Goal: Task Accomplishment & Management: Manage account settings

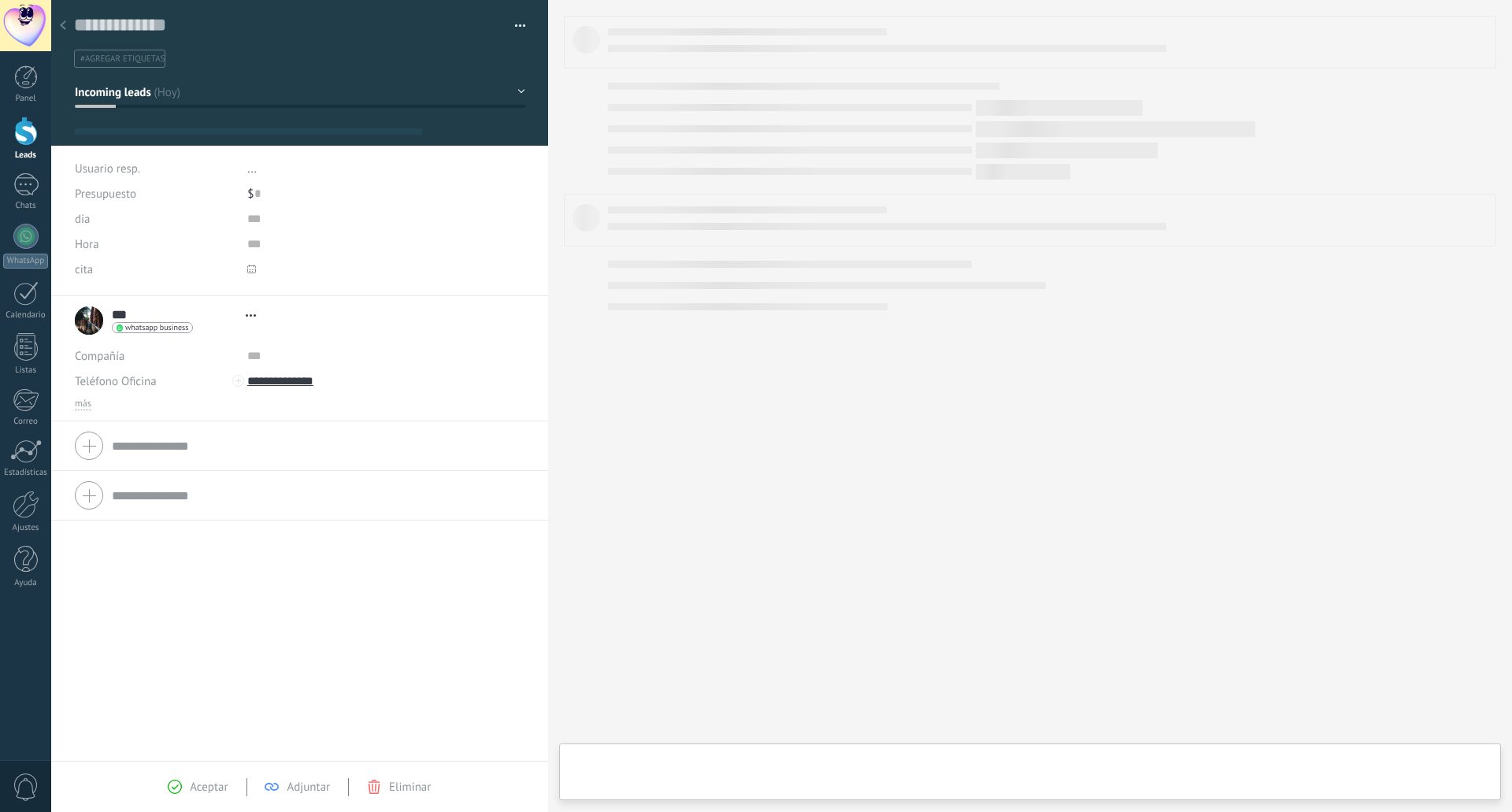
click at [26, 142] on div at bounding box center [25, 131] width 23 height 29
click at [32, 131] on div at bounding box center [25, 131] width 23 height 29
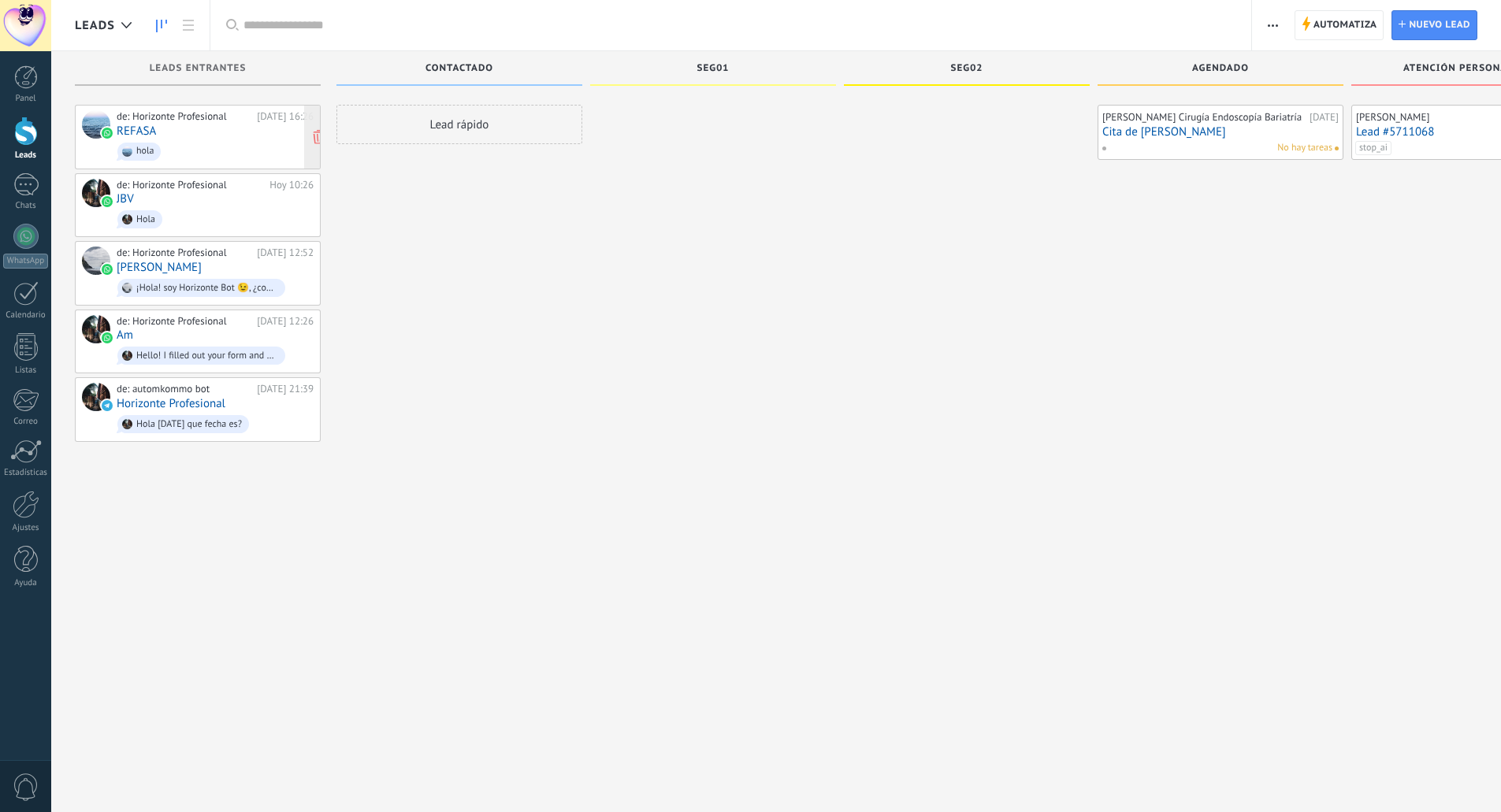
click at [207, 128] on div "de: Horizonte Profesional Hoy 16:26 REFASA hola" at bounding box center [215, 137] width 197 height 53
click at [150, 127] on link "REFASA" at bounding box center [137, 131] width 40 height 14
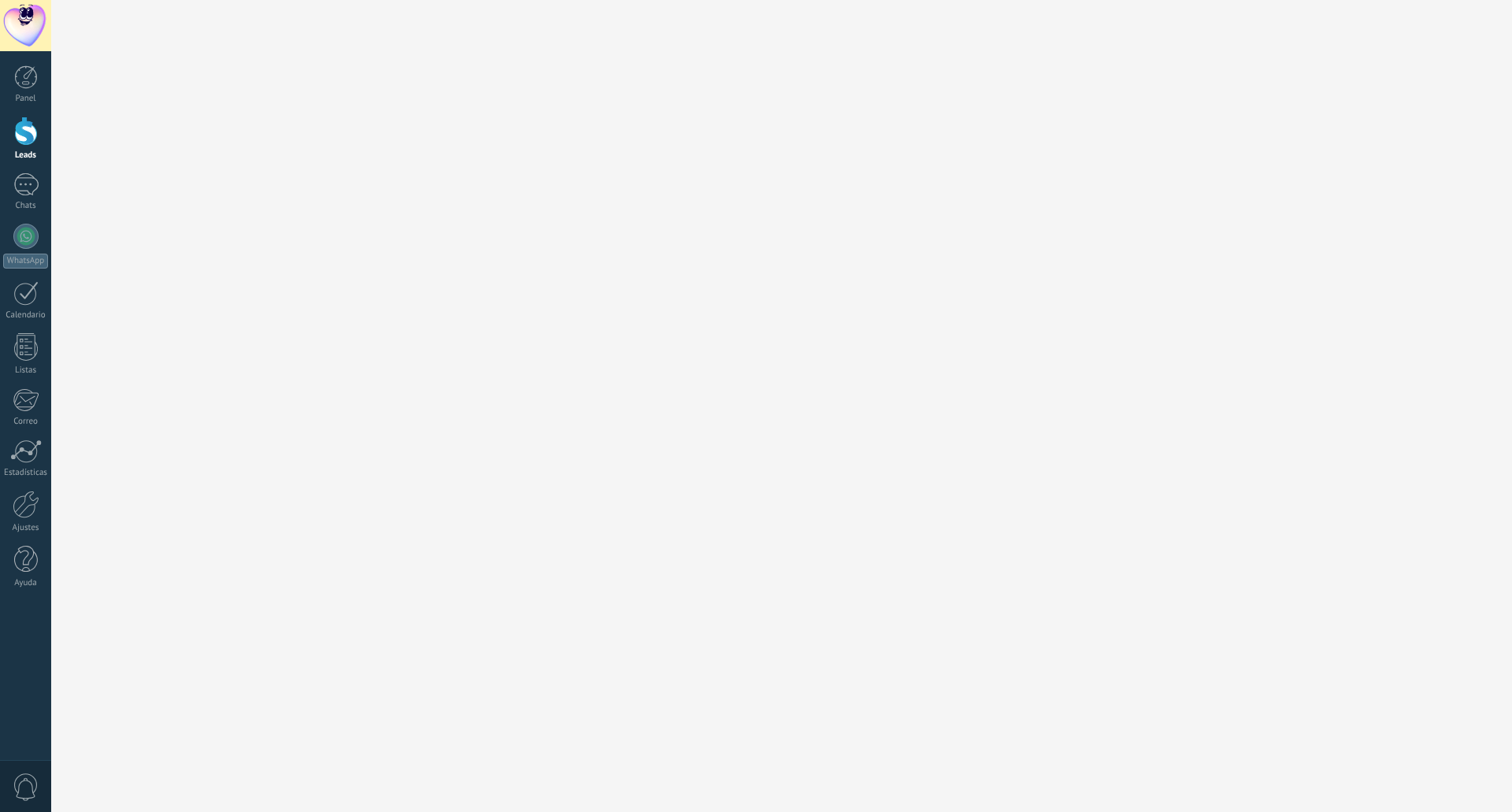
click at [192, 42] on div "Leads Aplicar Leads abiertos Mis leads Leads ganados Leads perdidos Leads sin t…" at bounding box center [756, 406] width 1512 height 812
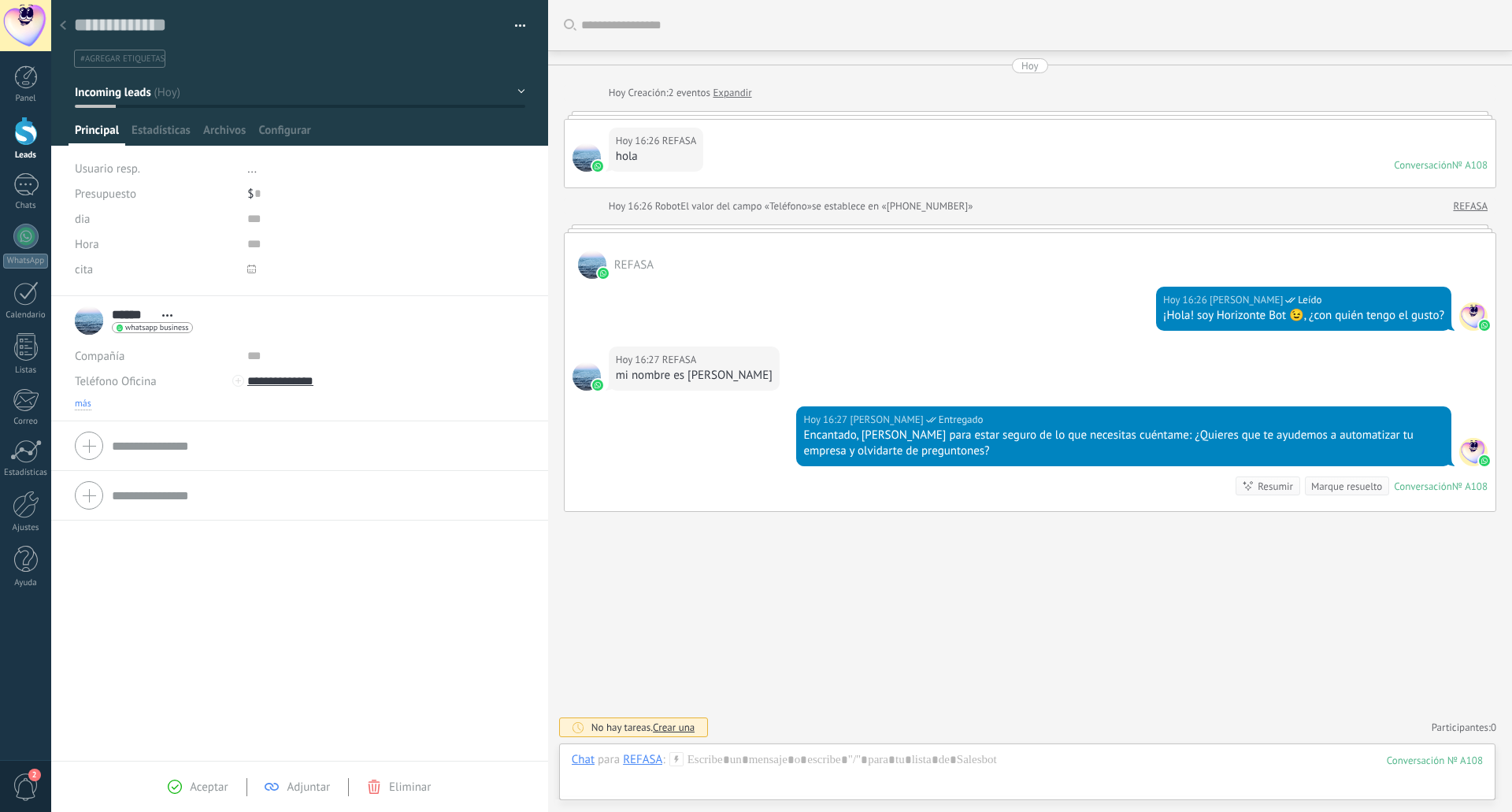
click at [88, 404] on span "más" at bounding box center [82, 404] width 16 height 13
click at [65, 22] on use at bounding box center [63, 25] width 6 height 9
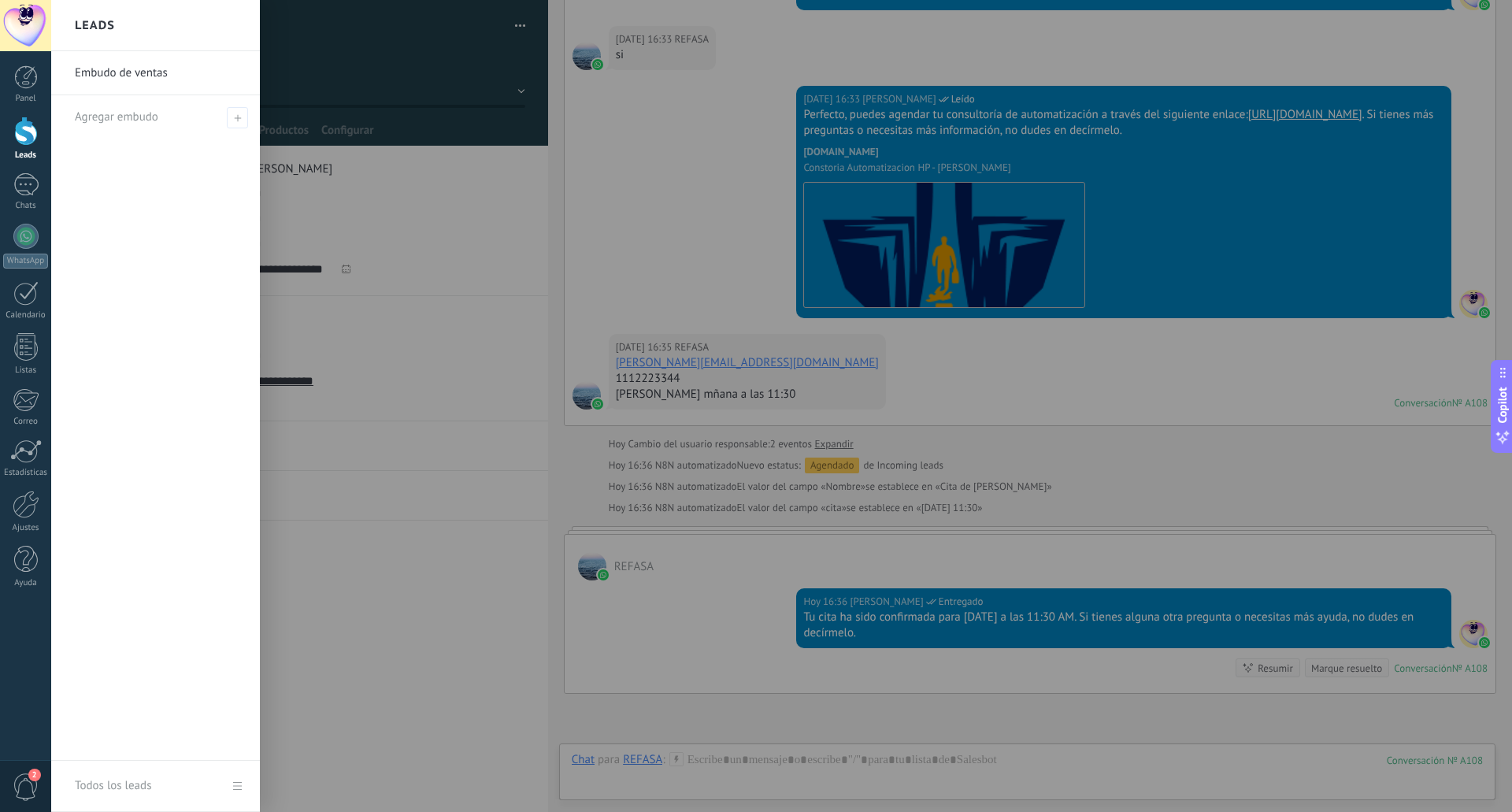
click at [701, 494] on div at bounding box center [808, 406] width 1512 height 812
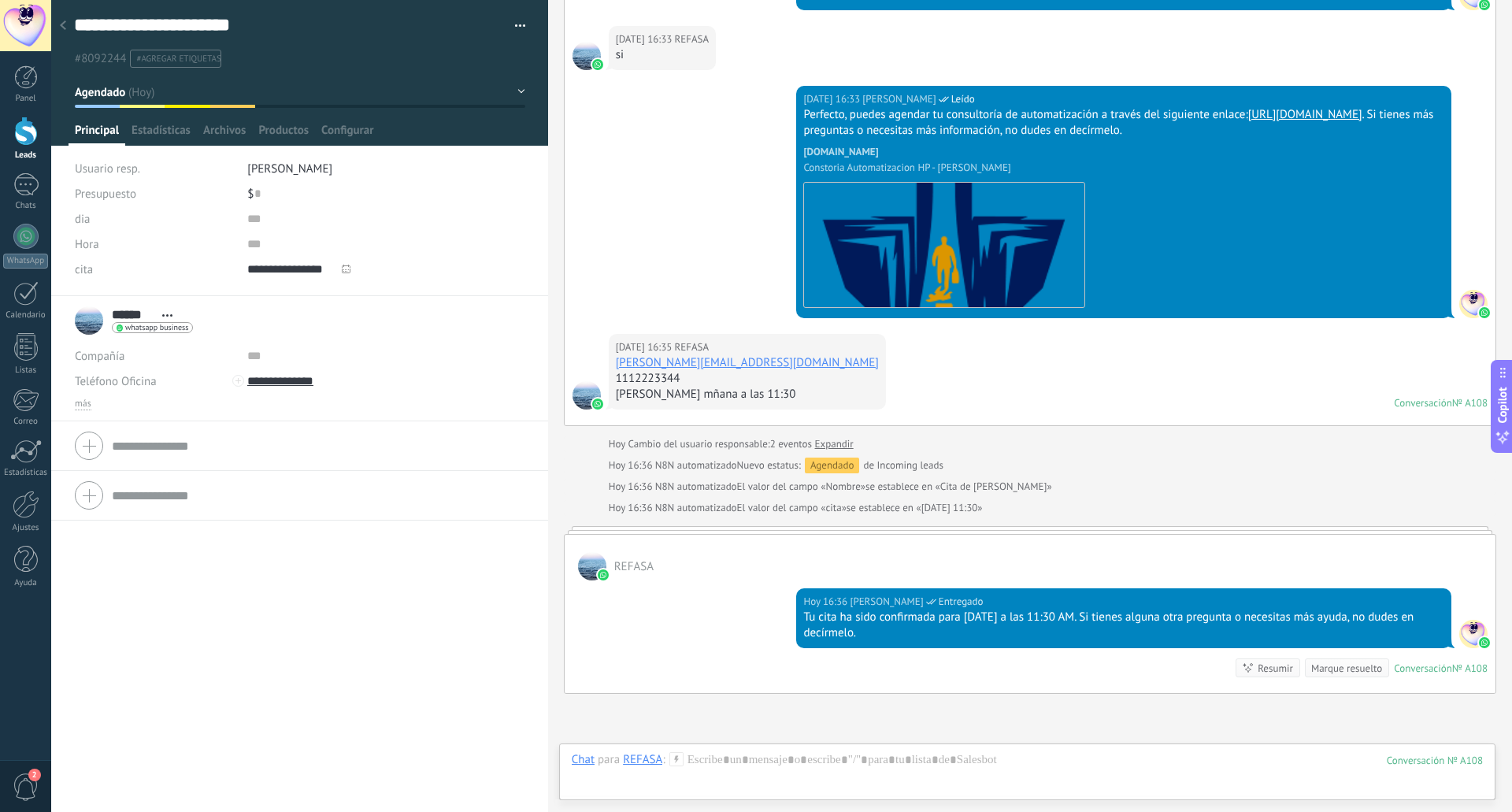
click at [799, 516] on span "El valor del campo «cita»" at bounding box center [791, 508] width 109 height 15
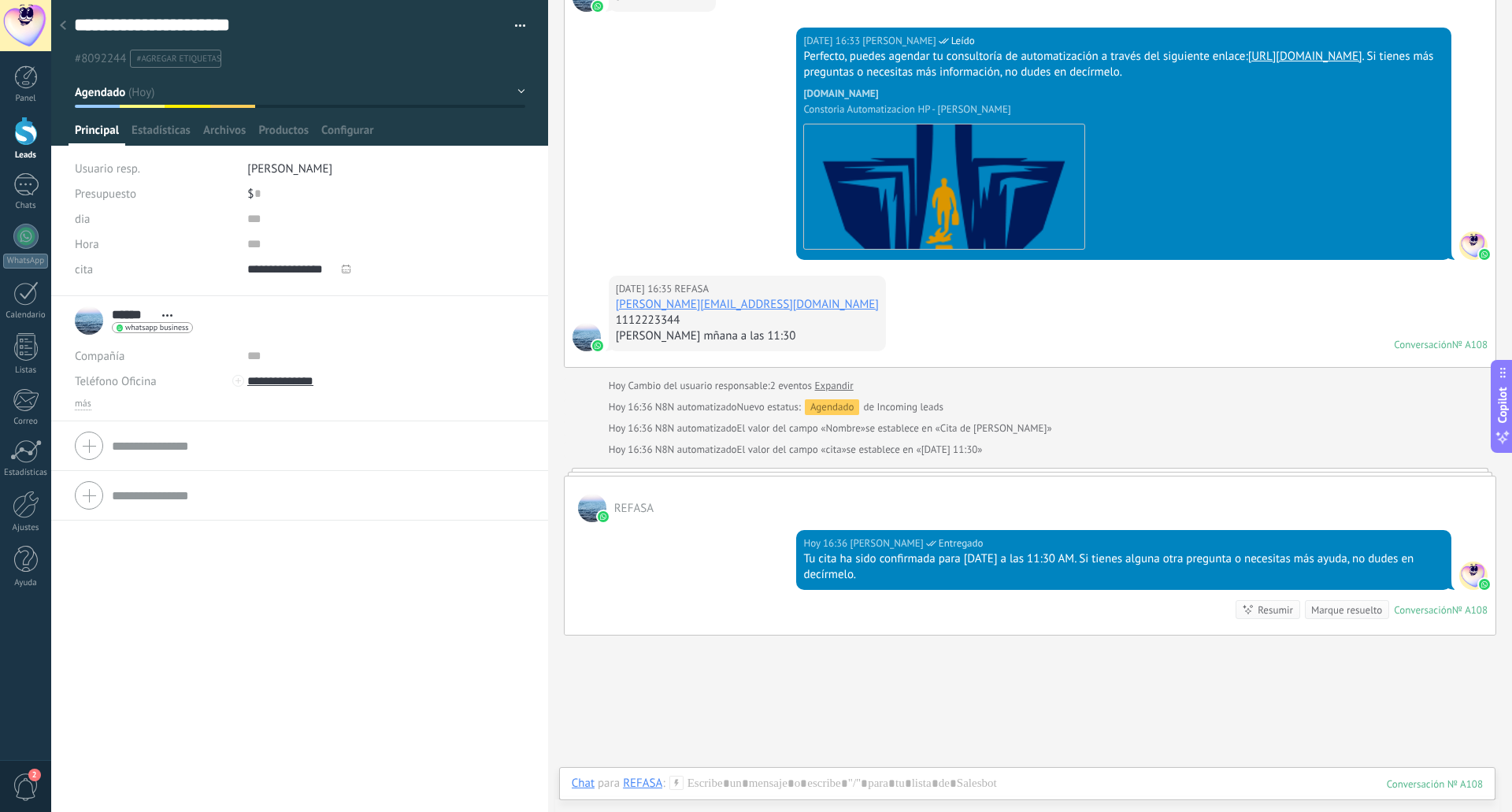
scroll to position [977, 0]
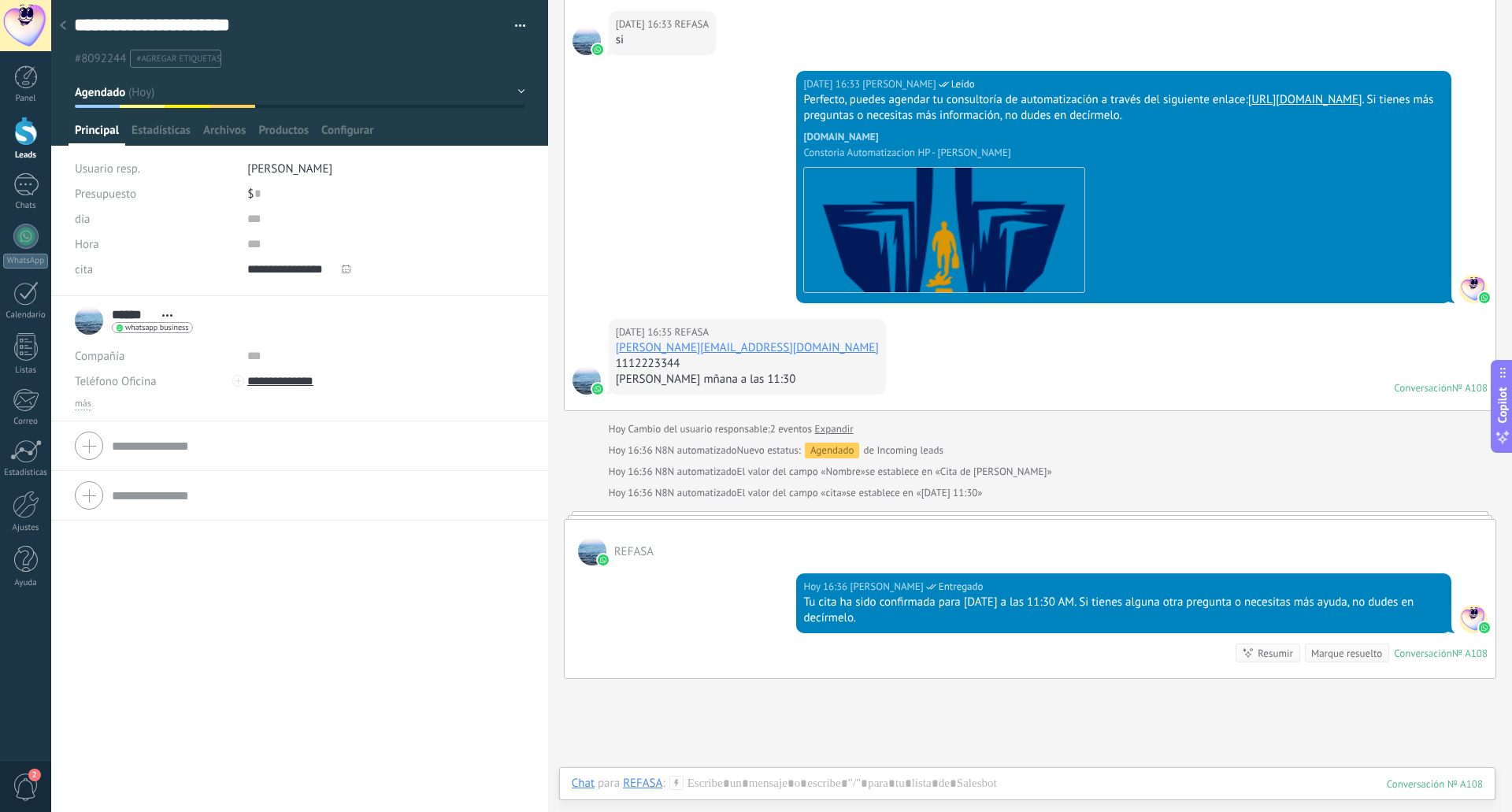
click at [838, 437] on link "Expandir" at bounding box center [834, 429] width 39 height 15
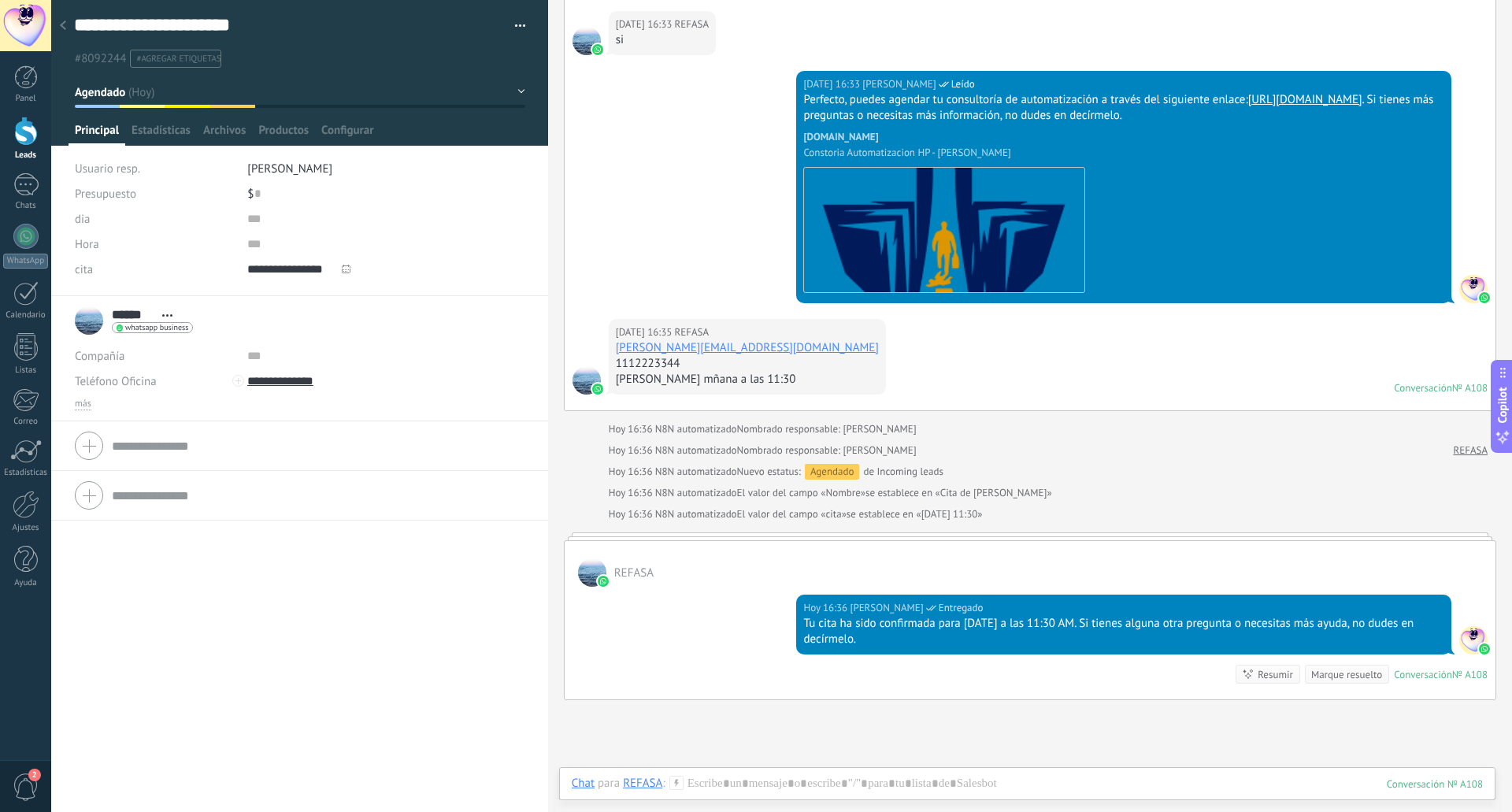
scroll to position [1047, 0]
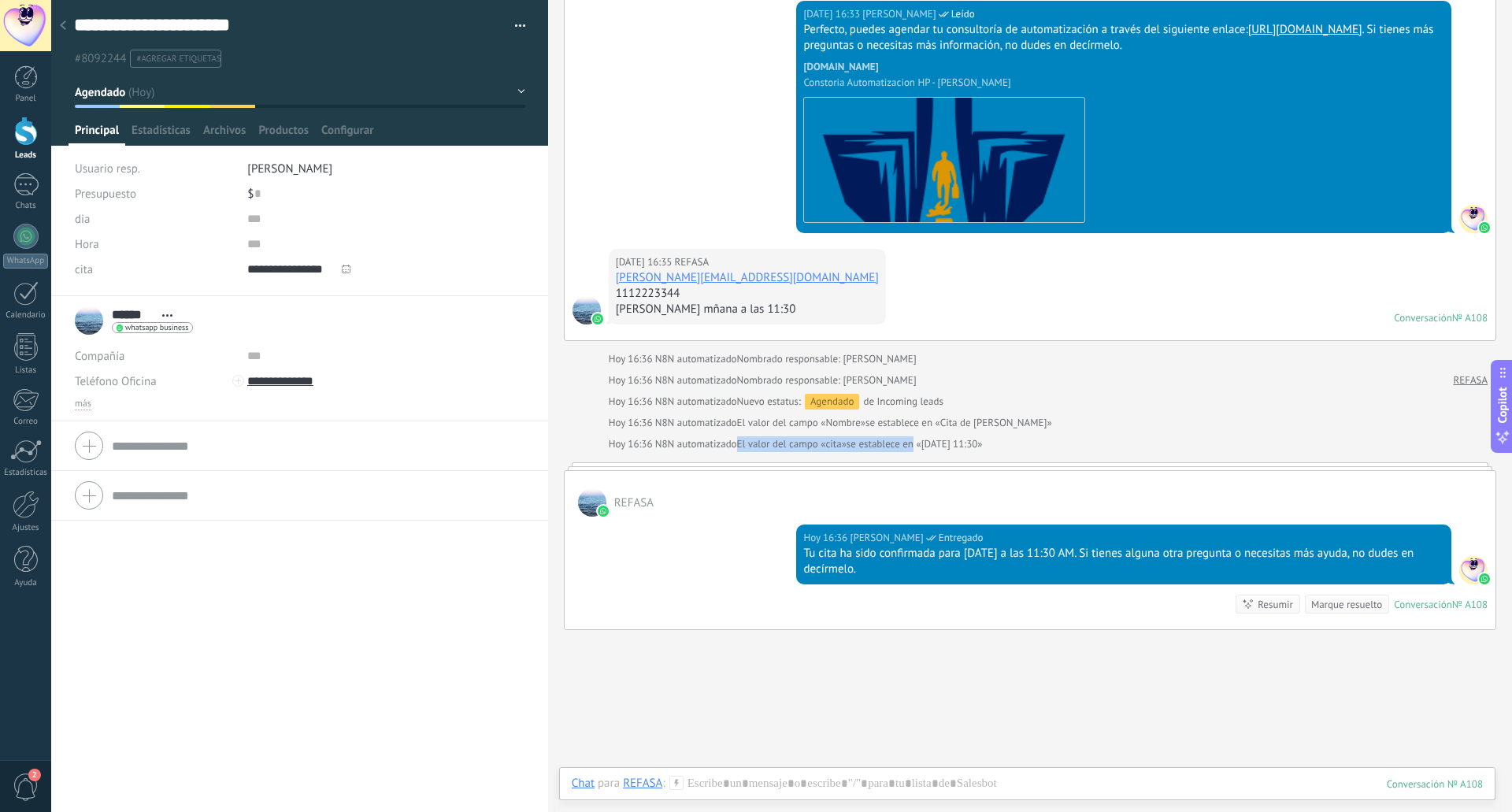
drag, startPoint x: 740, startPoint y: 454, endPoint x: 919, endPoint y: 462, distance: 179.2
click at [919, 452] on div "El valor del campo «cita» se establece en «[DATE] 11:30»" at bounding box center [860, 444] width 246 height 15
click at [919, 452] on span "se establece en «[DATE] 11:30»" at bounding box center [914, 444] width 137 height 15
drag, startPoint x: 765, startPoint y: 453, endPoint x: 1053, endPoint y: 459, distance: 288.1
click at [1053, 452] on div "[DATE] 16:36 N8N automatizado El valor del campo «cita» se establece en «[DATE]…" at bounding box center [1047, 444] width 879 height 15
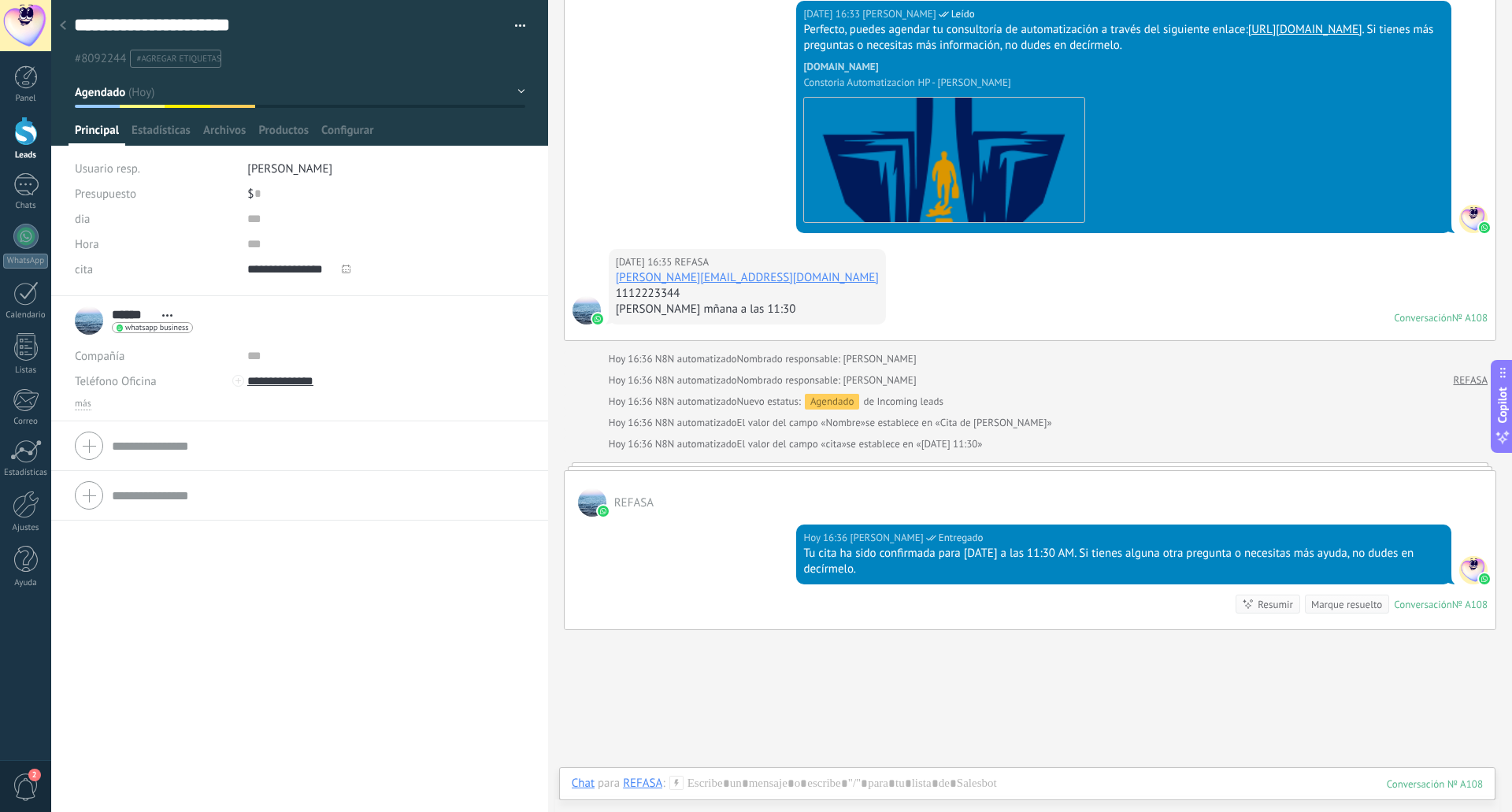
click at [1033, 452] on div "[DATE] 16:36 N8N automatizado El valor del campo «cita» se establece en «[DATE]…" at bounding box center [1047, 444] width 879 height 15
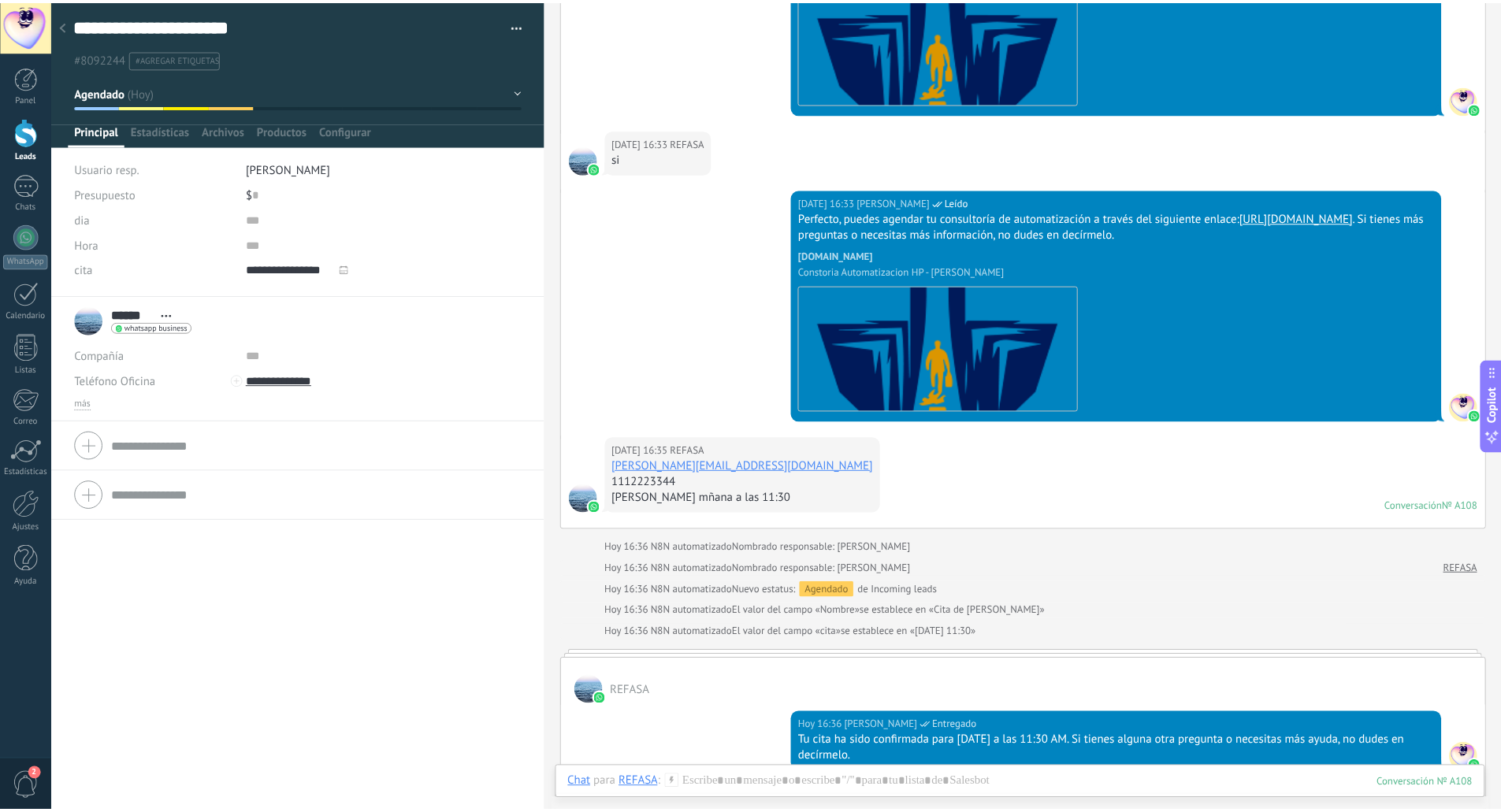
scroll to position [762, 0]
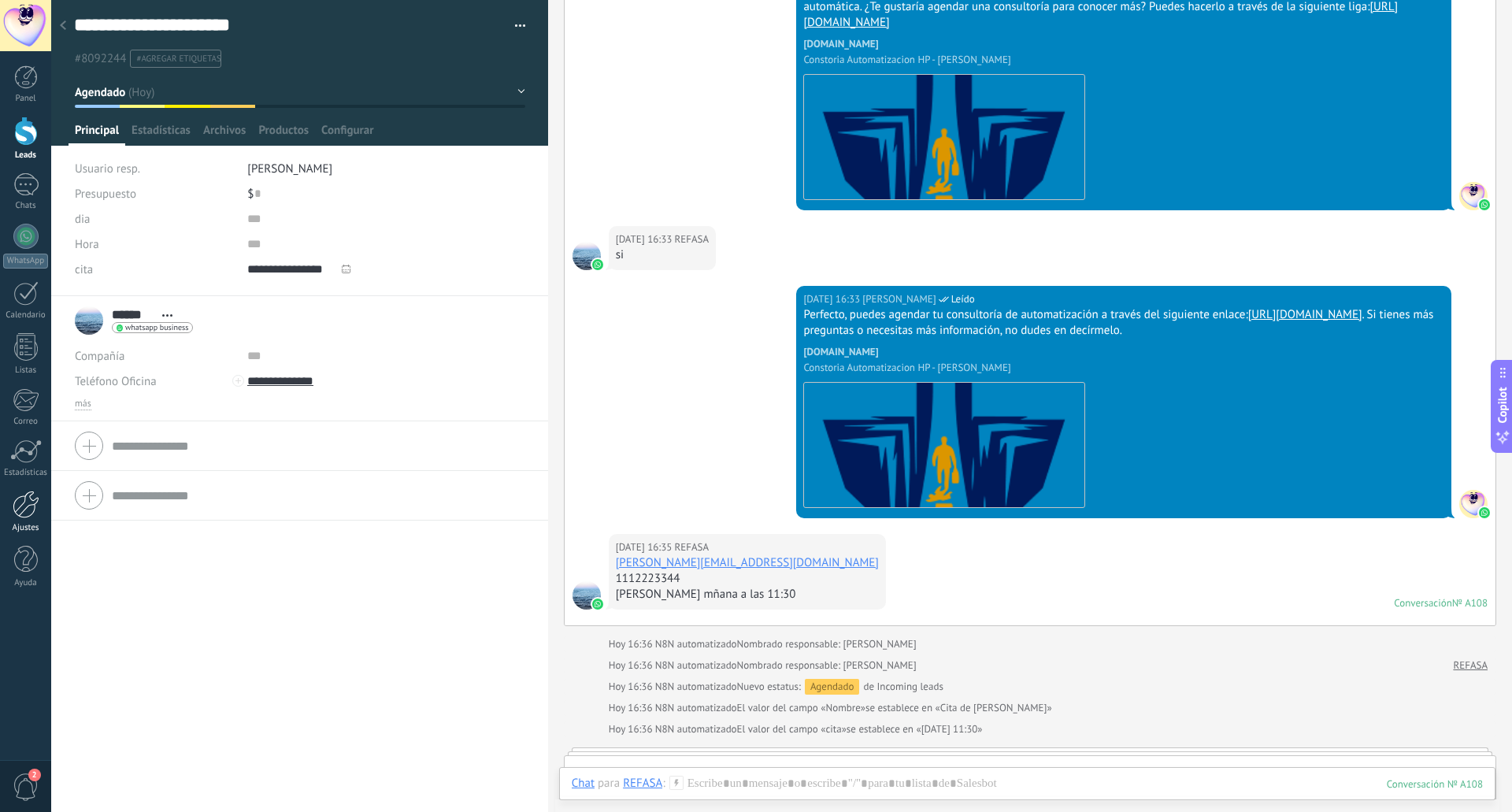
click at [32, 510] on div at bounding box center [26, 504] width 27 height 27
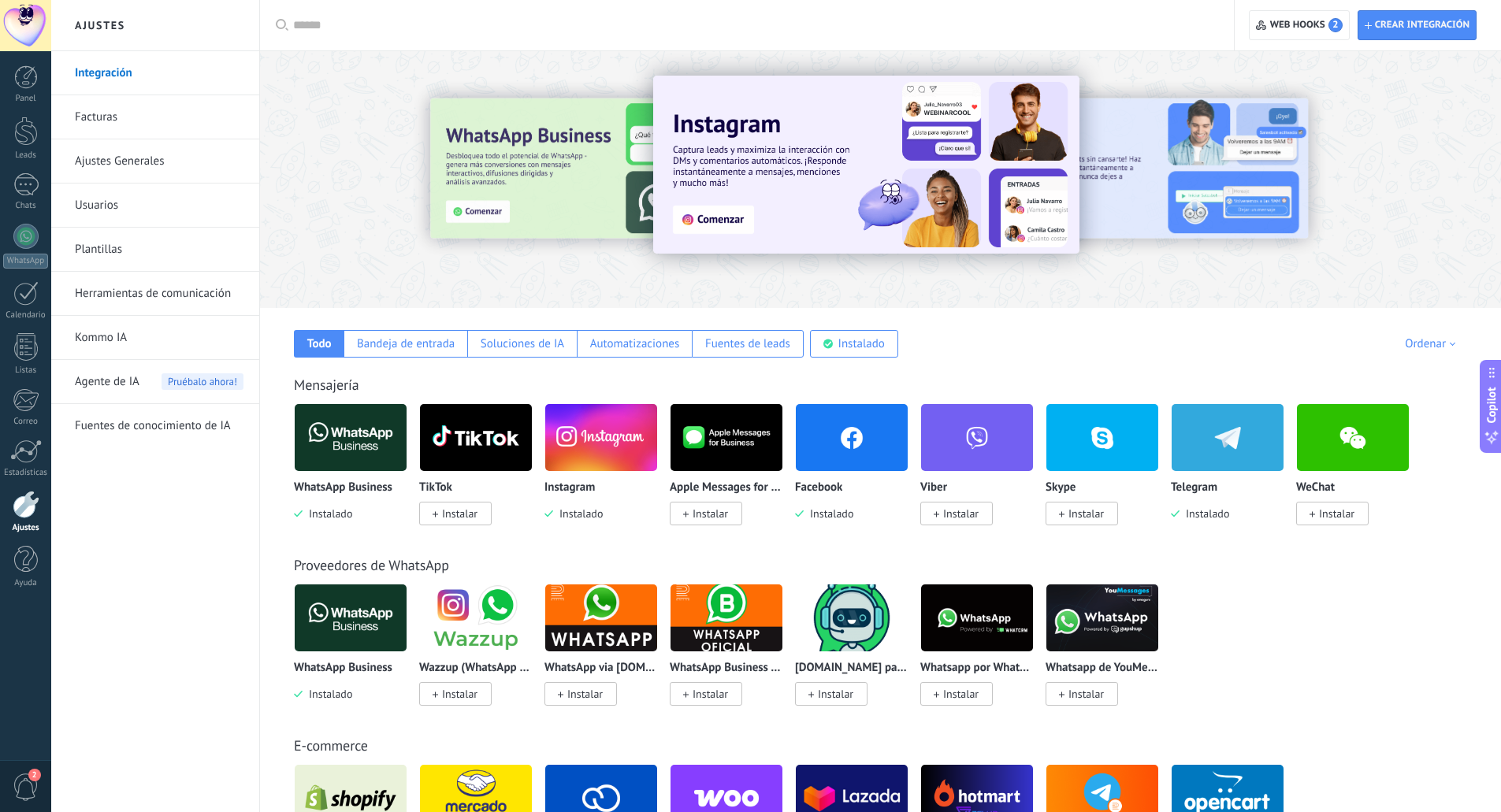
click at [144, 288] on link "Herramientas de comunicación" at bounding box center [159, 293] width 168 height 44
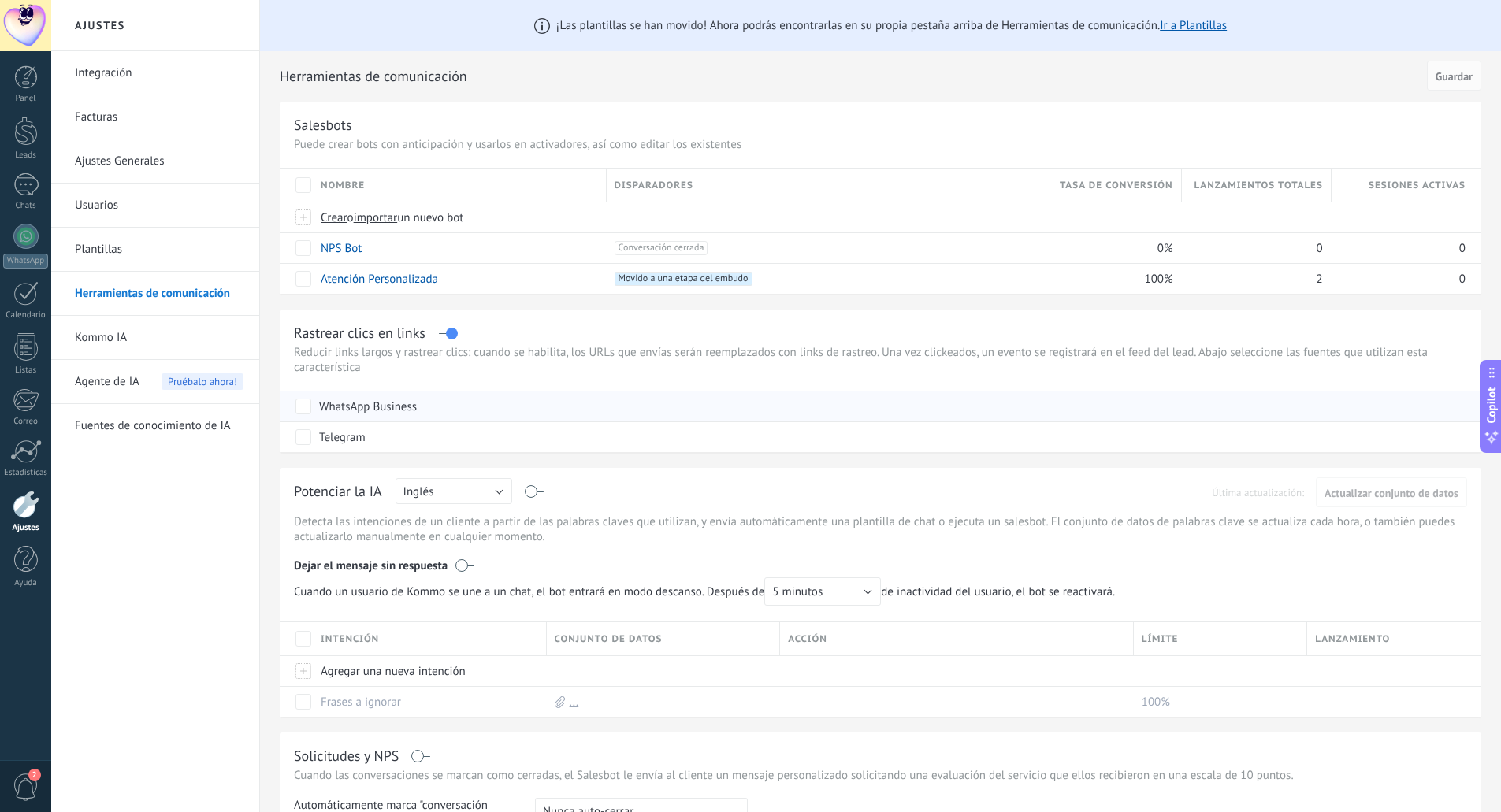
click at [523, 407] on div "WhatsApp Business" at bounding box center [883, 406] width 1174 height 30
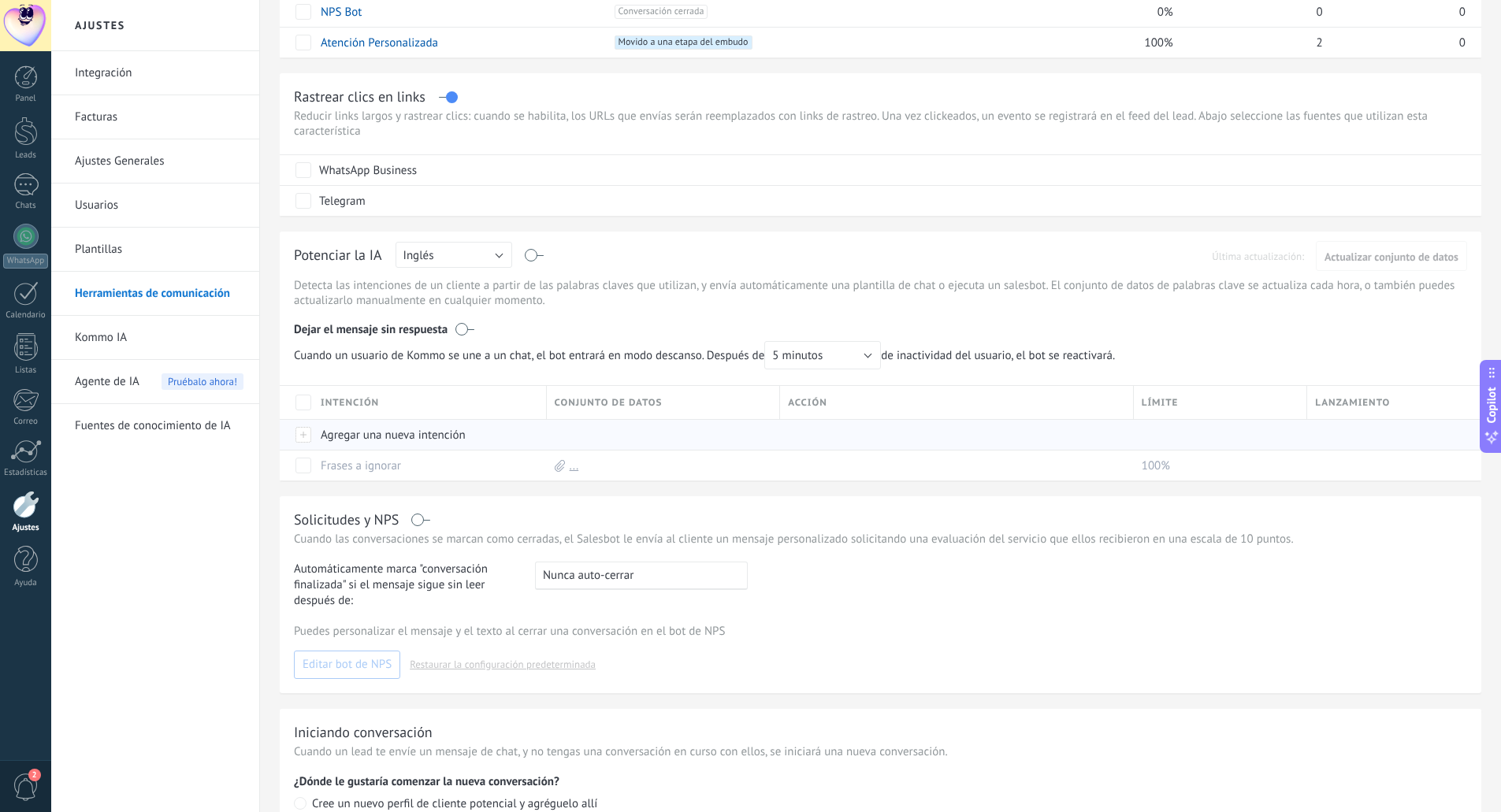
scroll to position [315, 0]
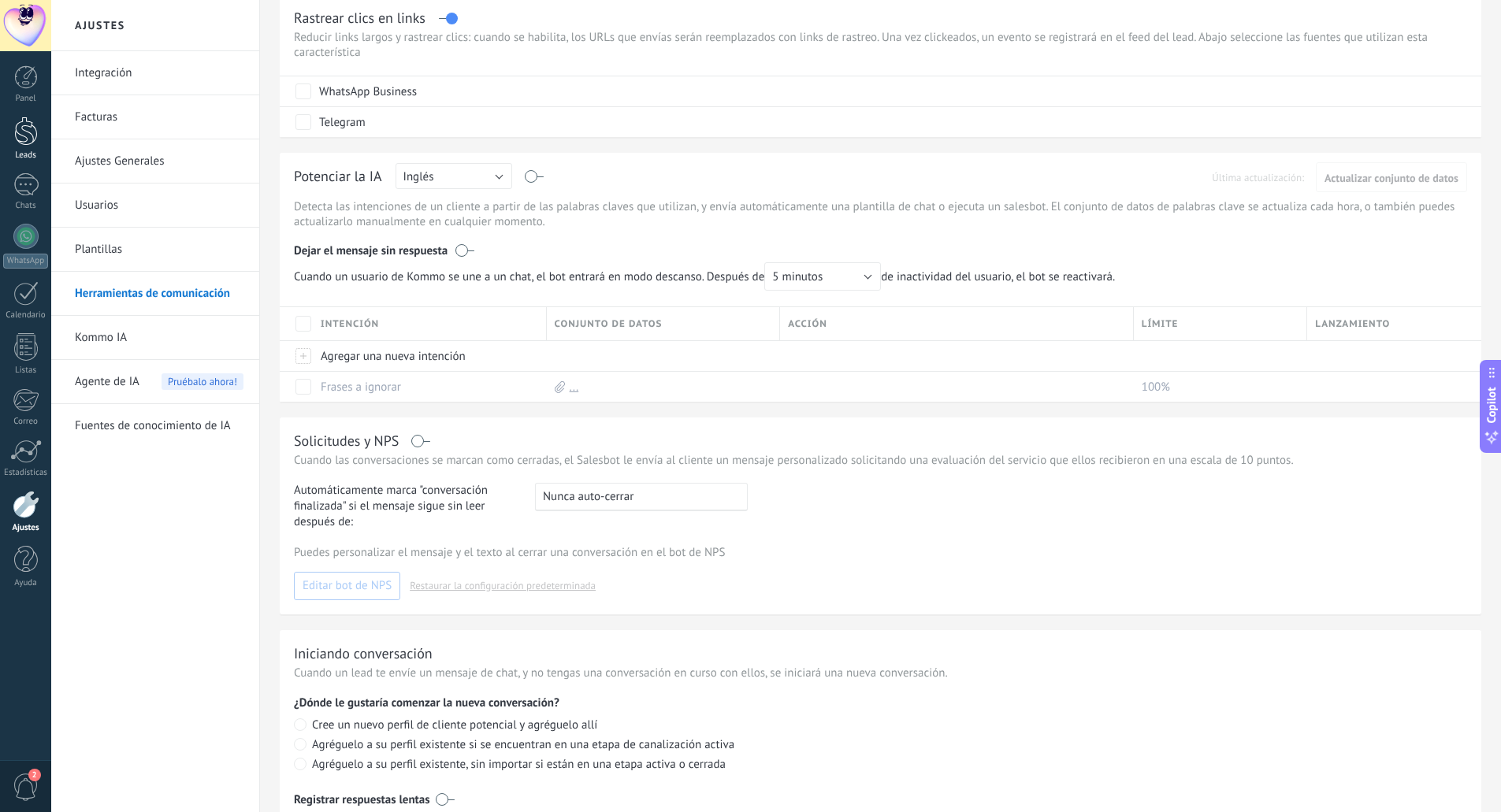
click at [30, 136] on div at bounding box center [25, 131] width 23 height 29
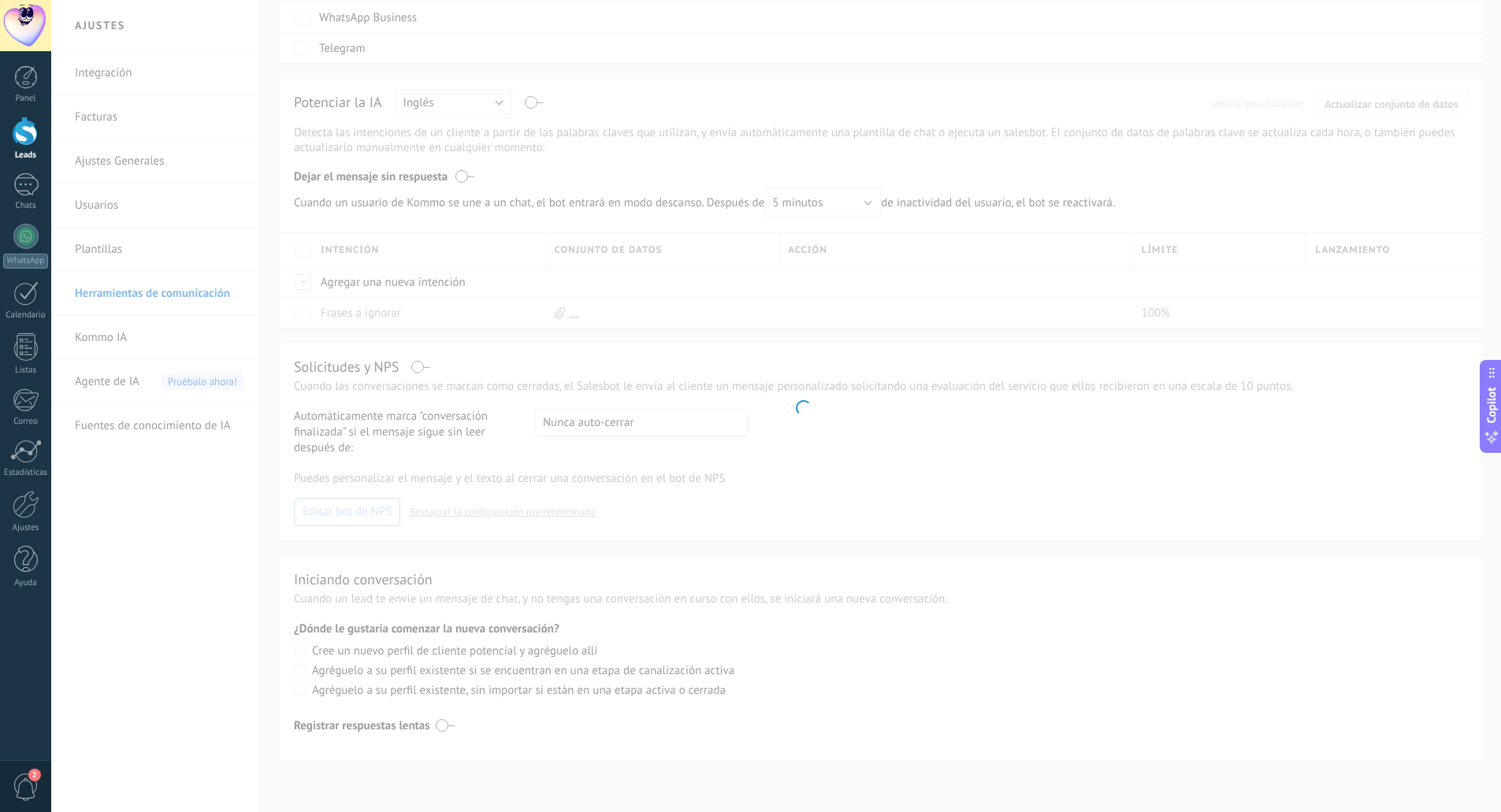
scroll to position [107, 0]
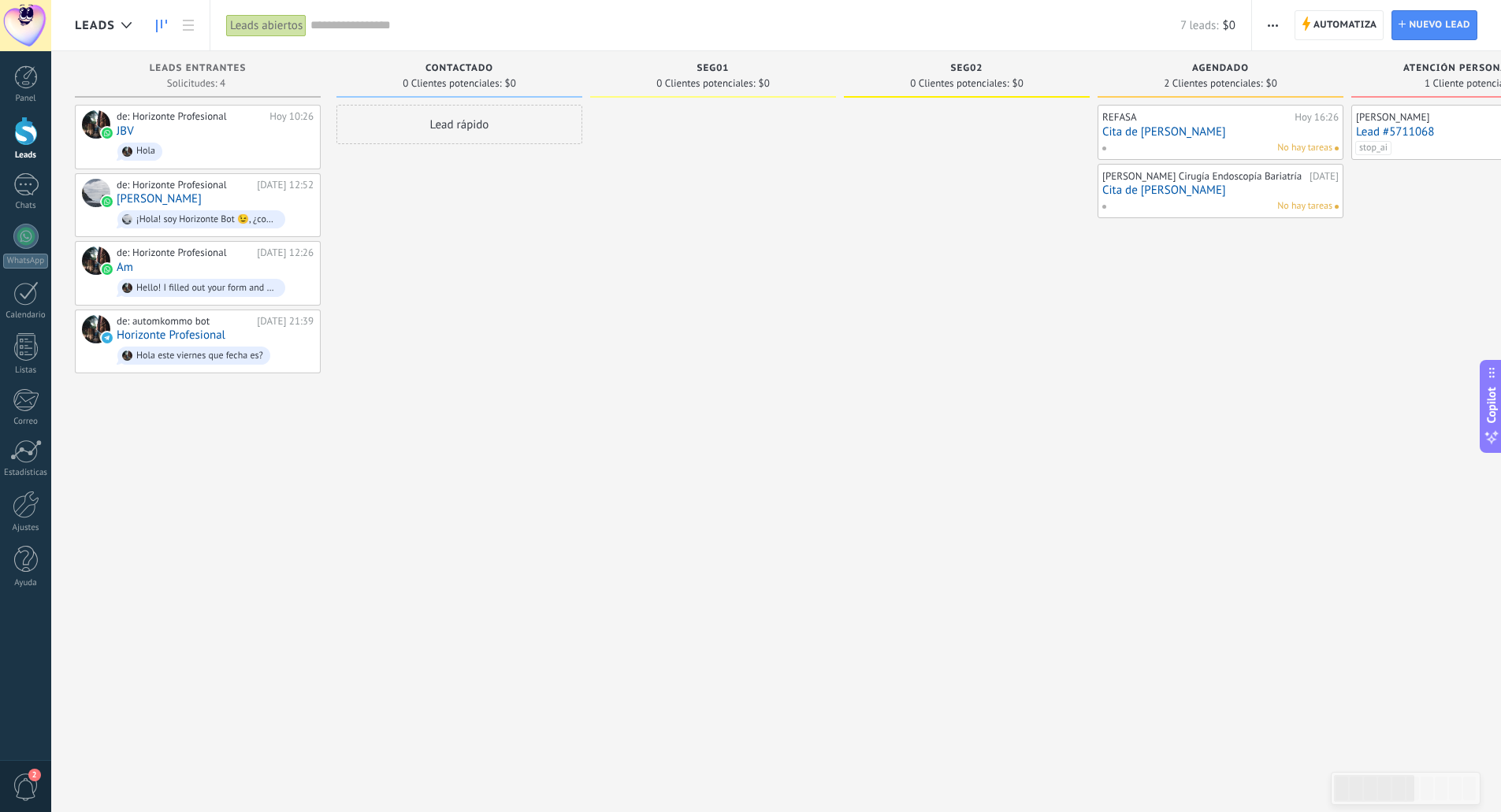
click at [1197, 127] on link "Cita de [PERSON_NAME]" at bounding box center [1220, 132] width 236 height 14
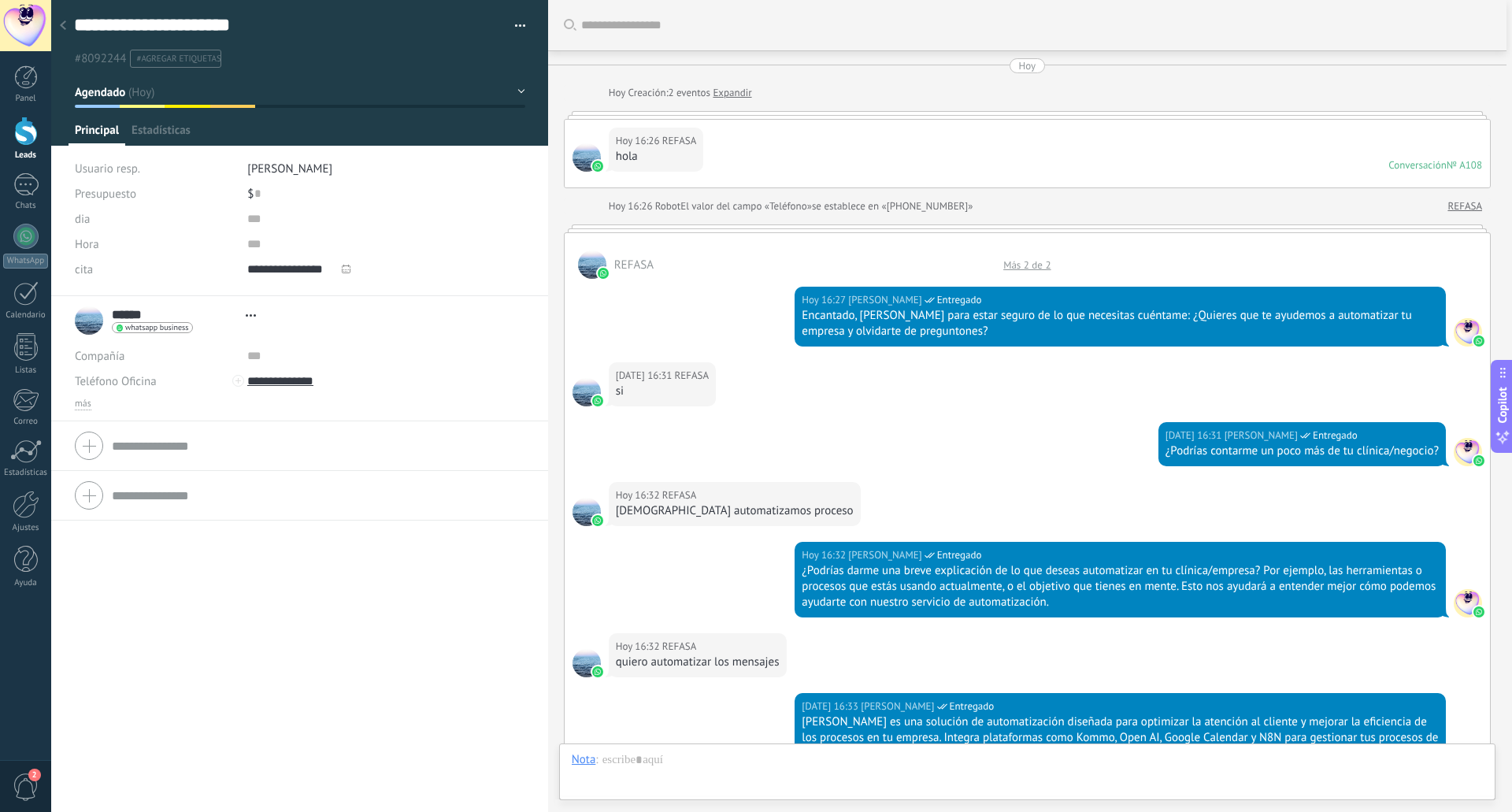
type textarea "**********"
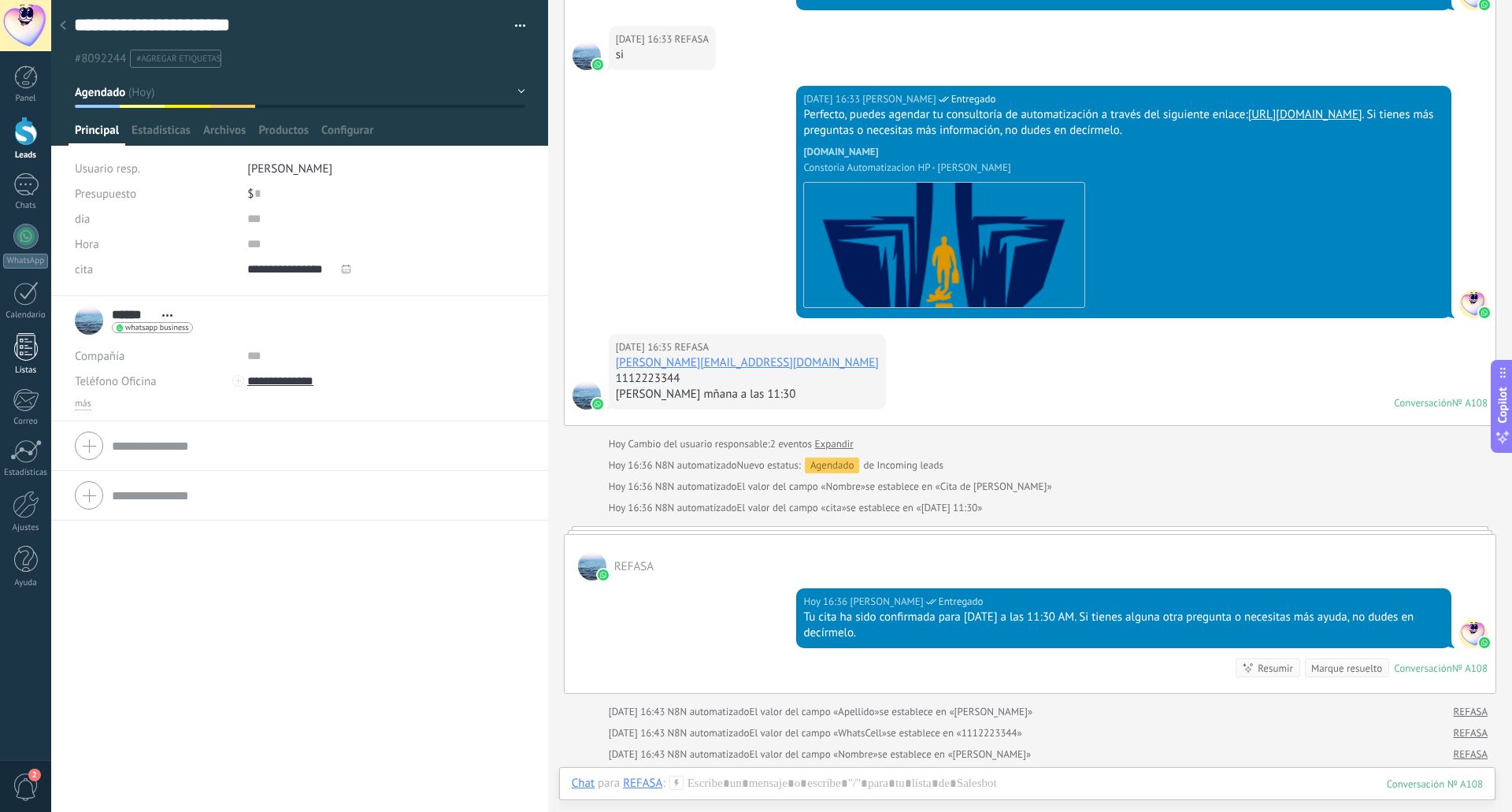
scroll to position [1052, 0]
